Goal: Transaction & Acquisition: Download file/media

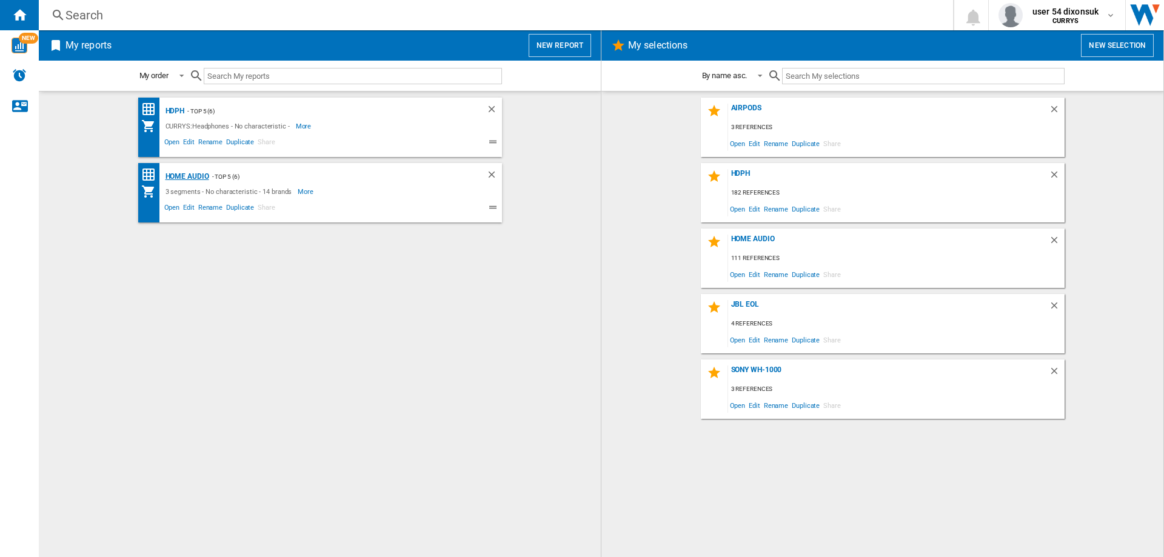
click at [187, 177] on div "Home Audio" at bounding box center [185, 176] width 47 height 15
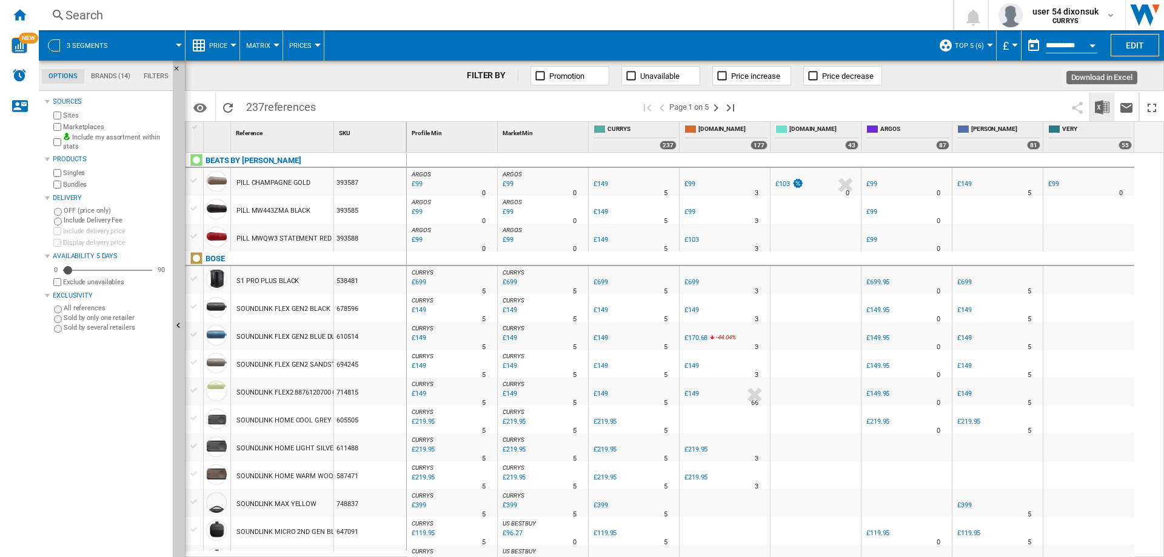
click at [1105, 103] on img "Download in Excel" at bounding box center [1101, 107] width 15 height 15
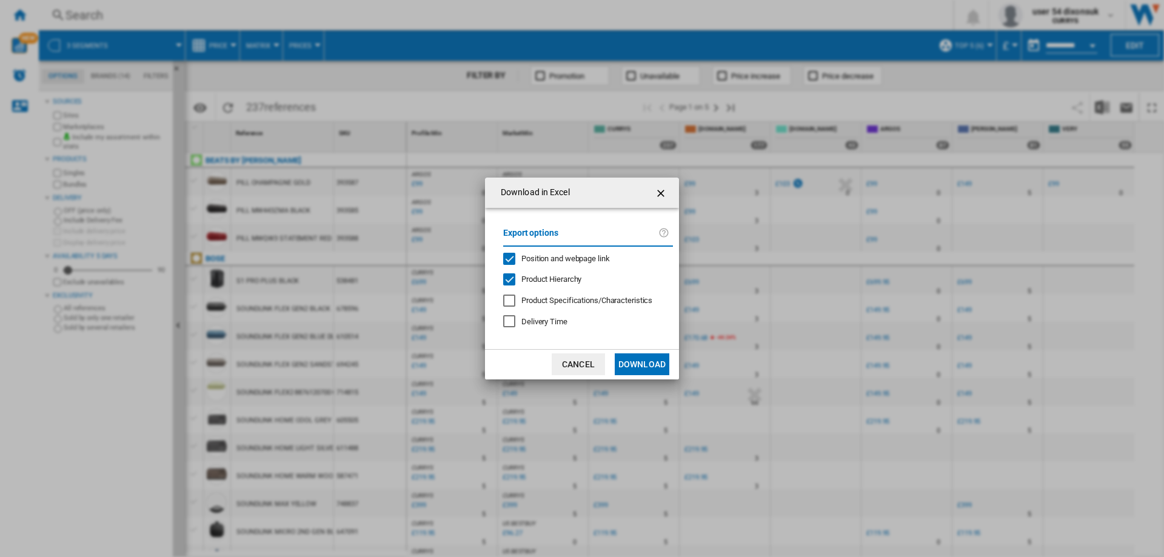
click at [540, 277] on span "Product Hierarchy" at bounding box center [551, 279] width 60 height 9
click at [641, 361] on button "Download" at bounding box center [642, 364] width 55 height 22
